Goal: Information Seeking & Learning: Check status

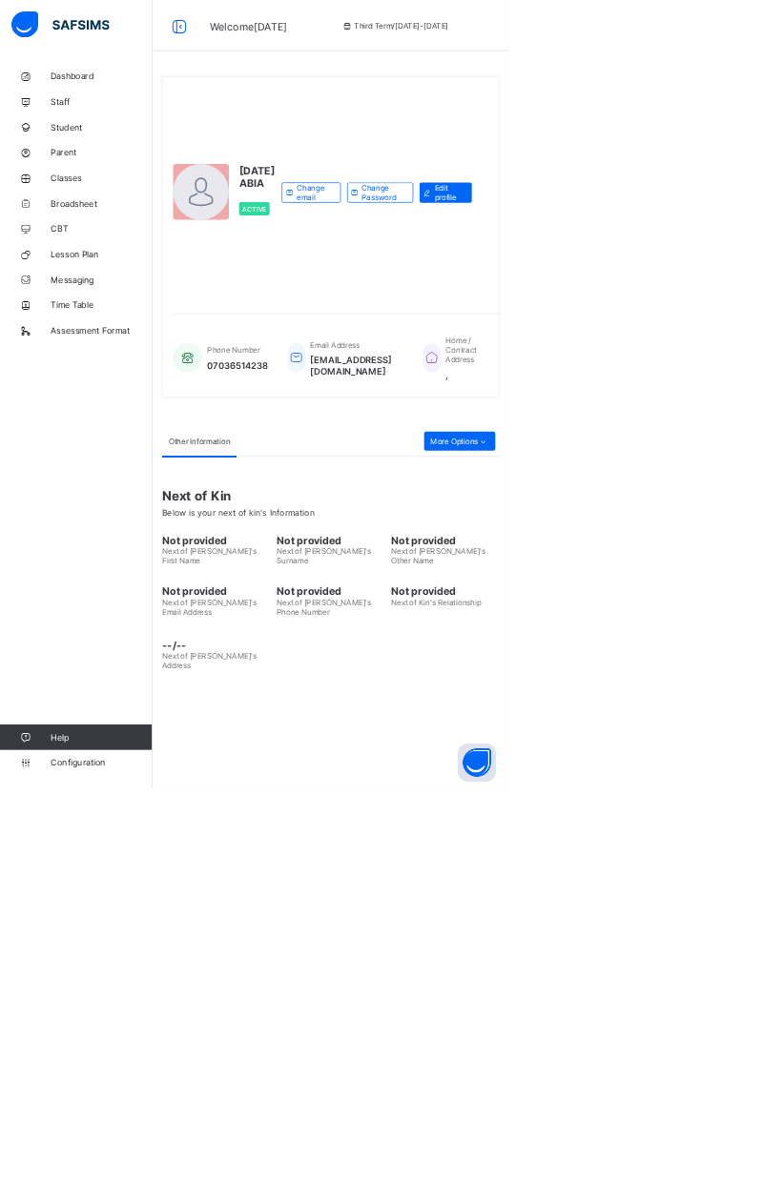
click at [743, 1172] on button "Open asap" at bounding box center [714, 1143] width 57 height 57
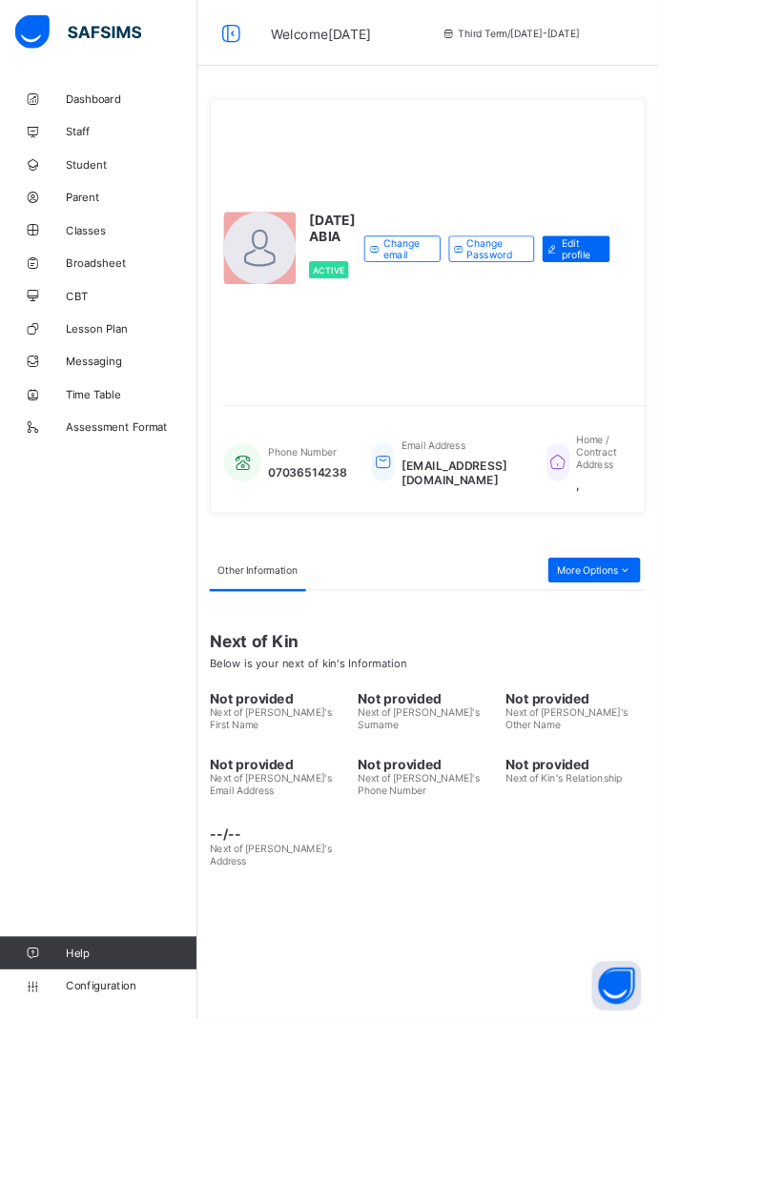
click at [86, 308] on span "Broadsheet" at bounding box center [152, 304] width 153 height 15
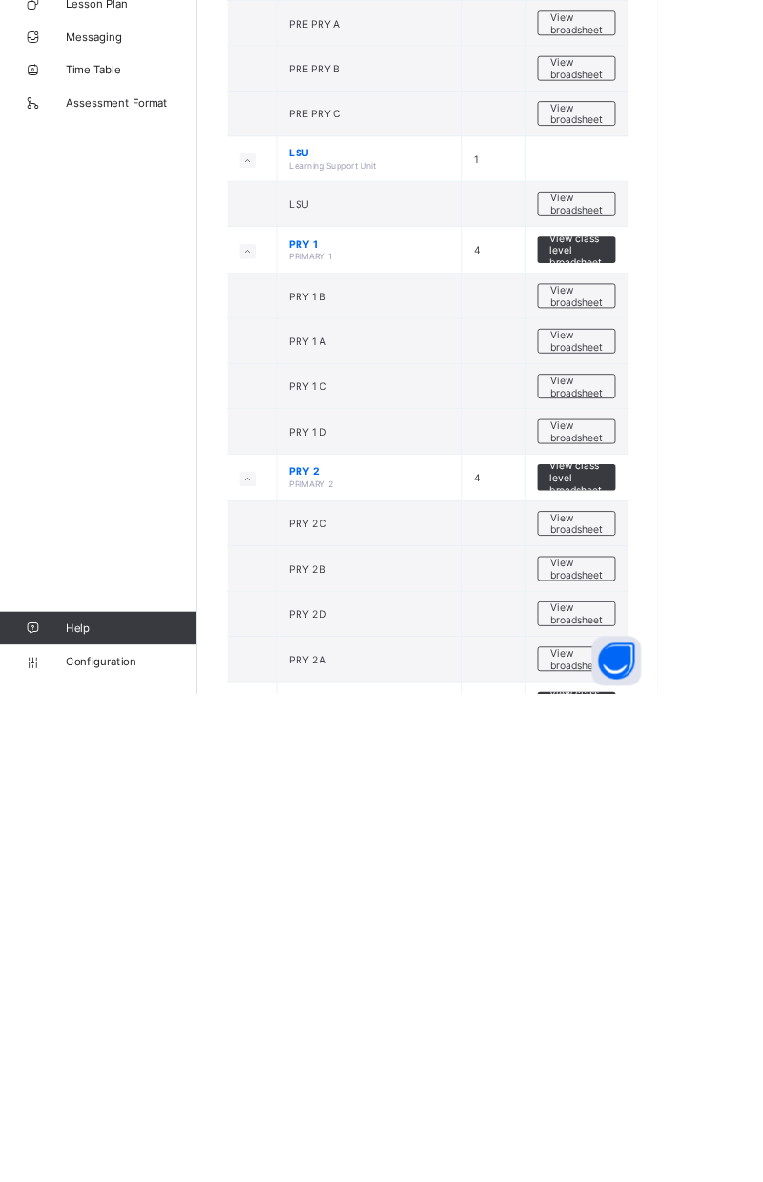
scroll to position [764, 0]
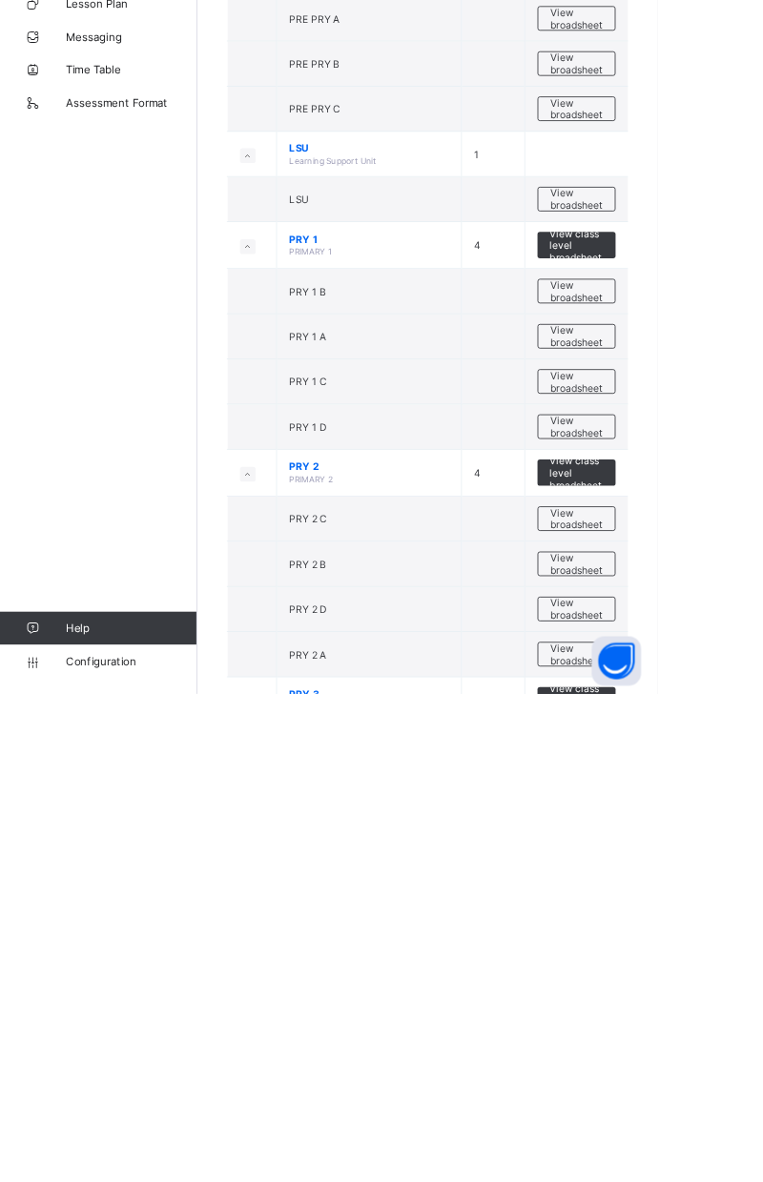
click at [673, 1017] on span "View broadsheet" at bounding box center [669, 1031] width 60 height 29
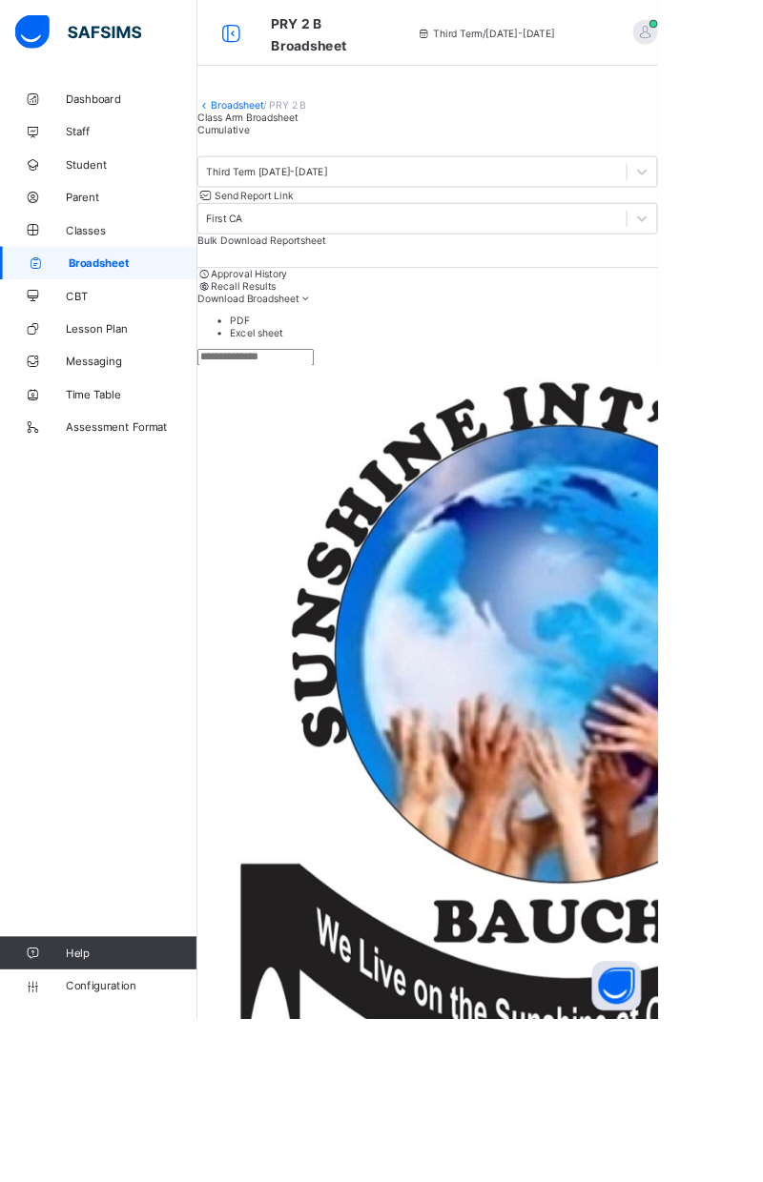
scroll to position [942, 0]
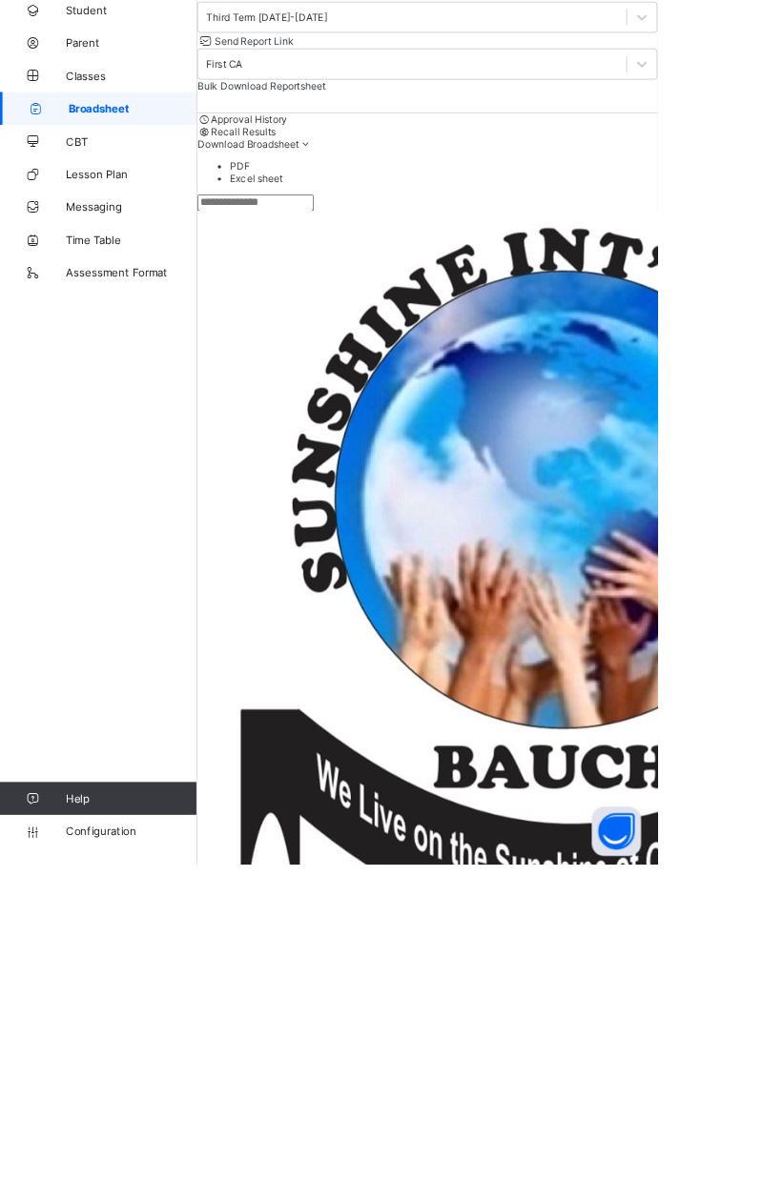
scroll to position [0, 0]
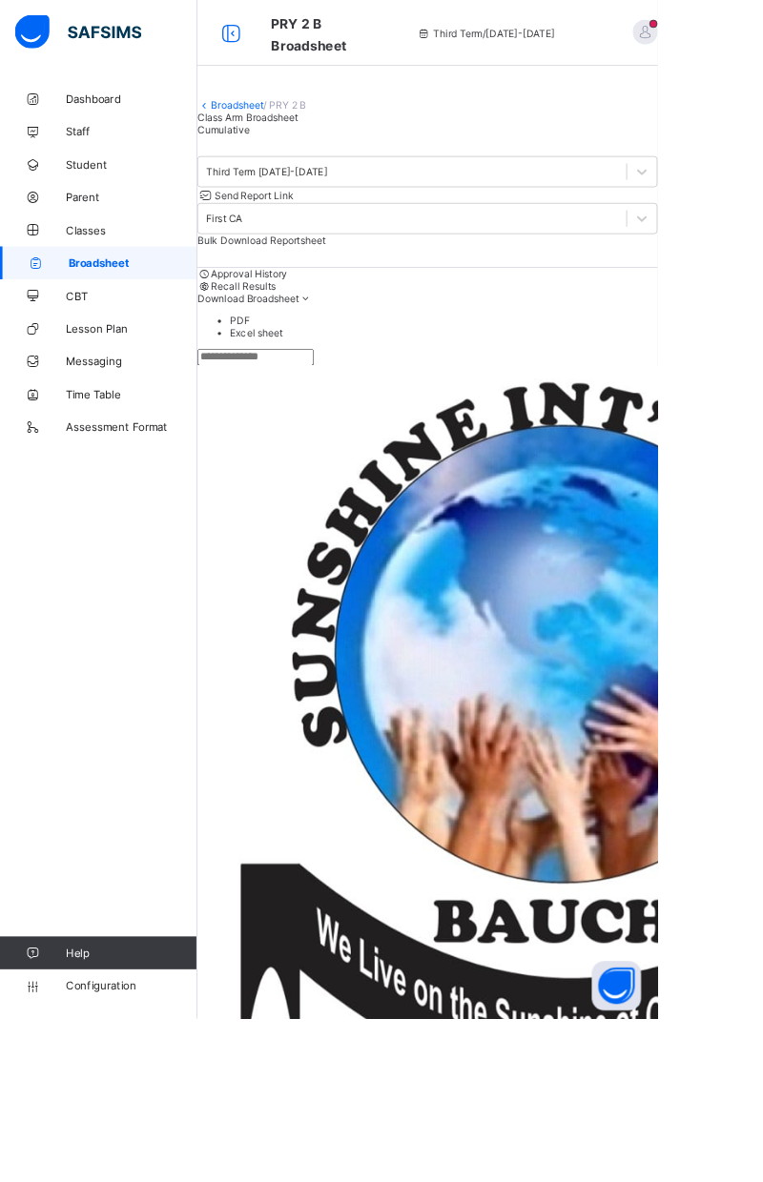
click at [290, 157] on span "Cumulative" at bounding box center [259, 150] width 61 height 14
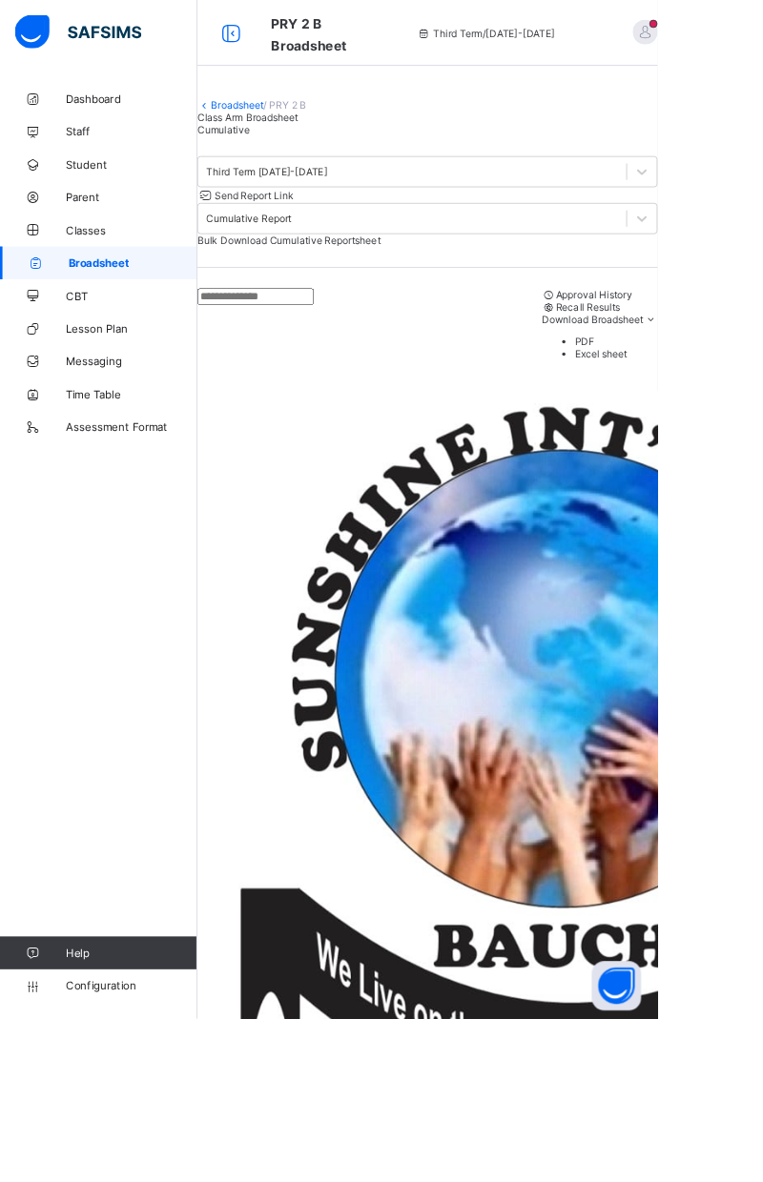
scroll to position [1049, 0]
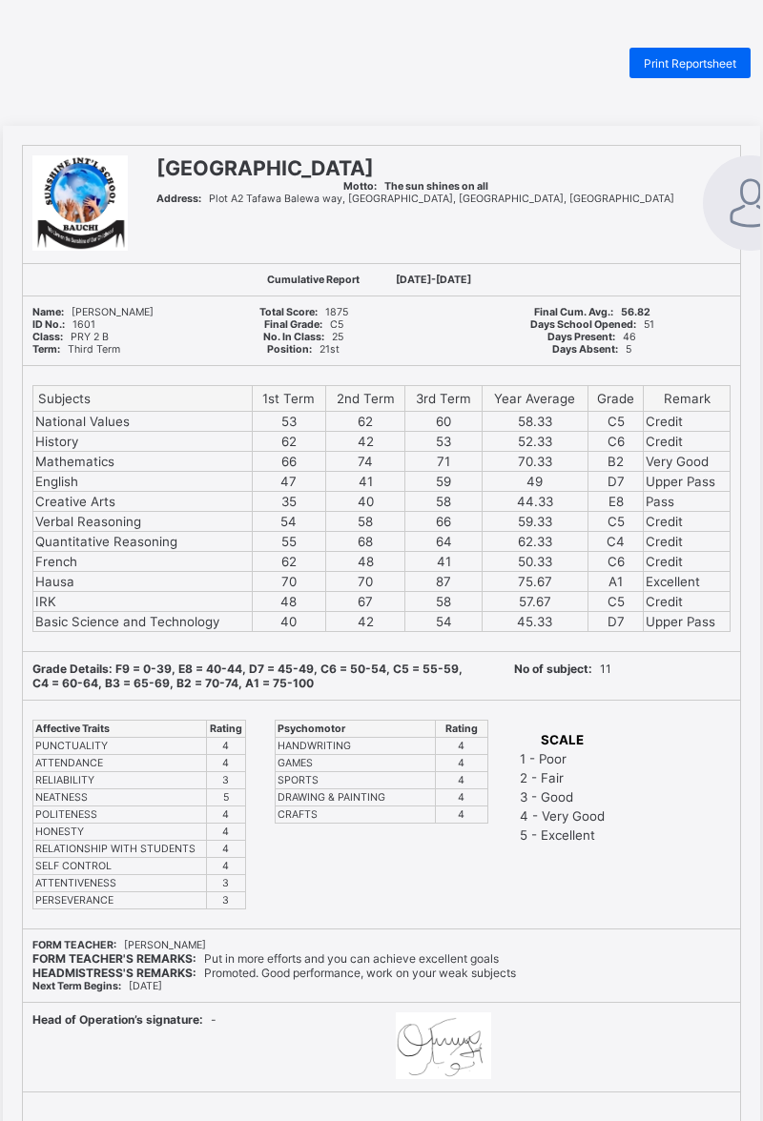
click at [710, 69] on span "Print Reportsheet" at bounding box center [689, 63] width 92 height 14
